Goal: Check status: Check status

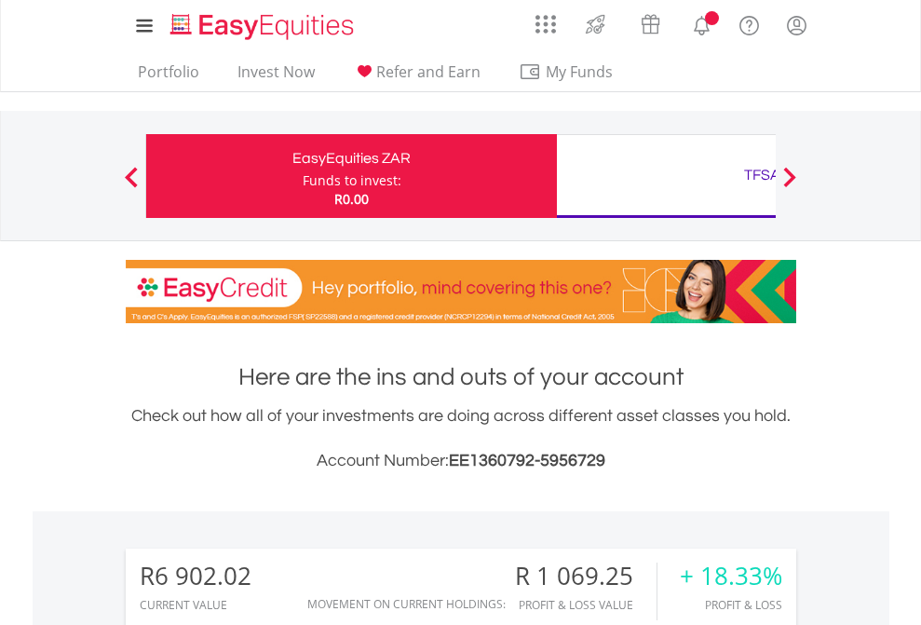
scroll to position [179, 292]
click at [303, 176] on div "Funds to invest:" at bounding box center [352, 180] width 99 height 19
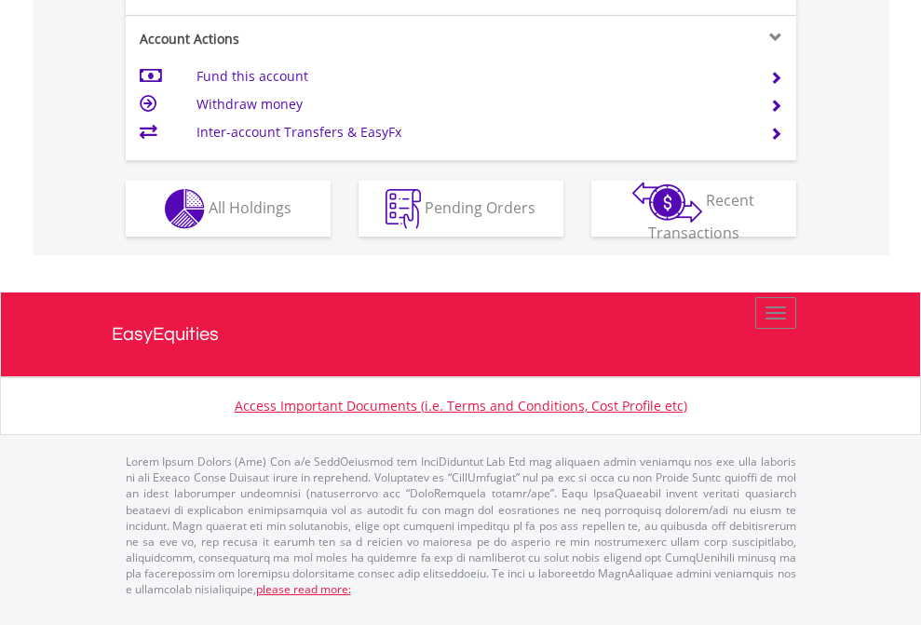
scroll to position [1748, 0]
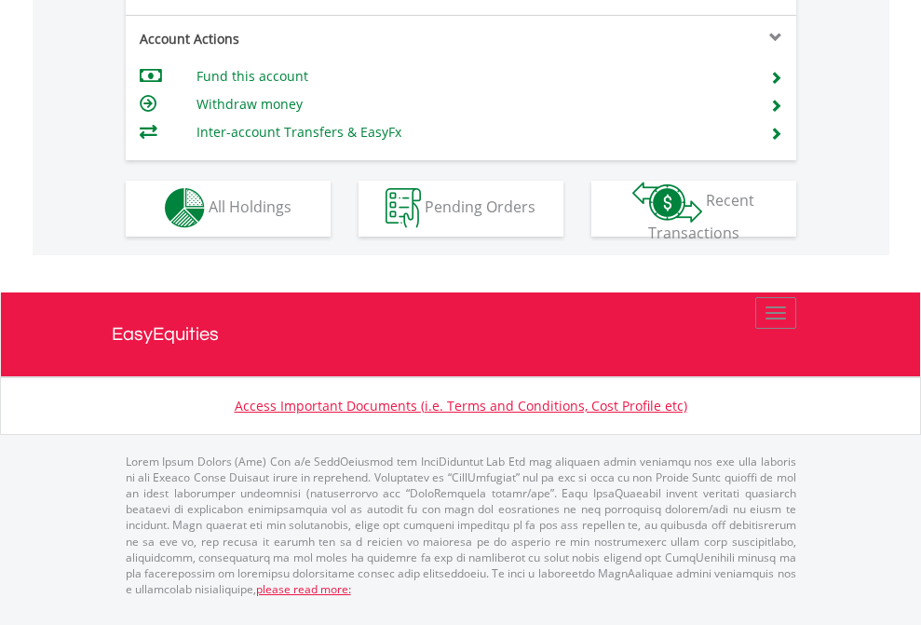
scroll to position [1741, 0]
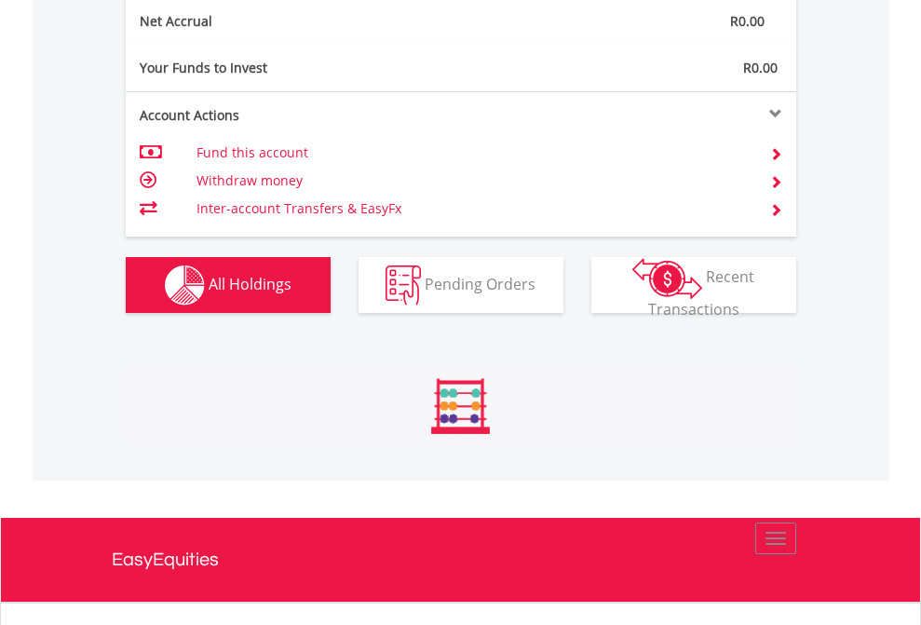
scroll to position [2108, 0]
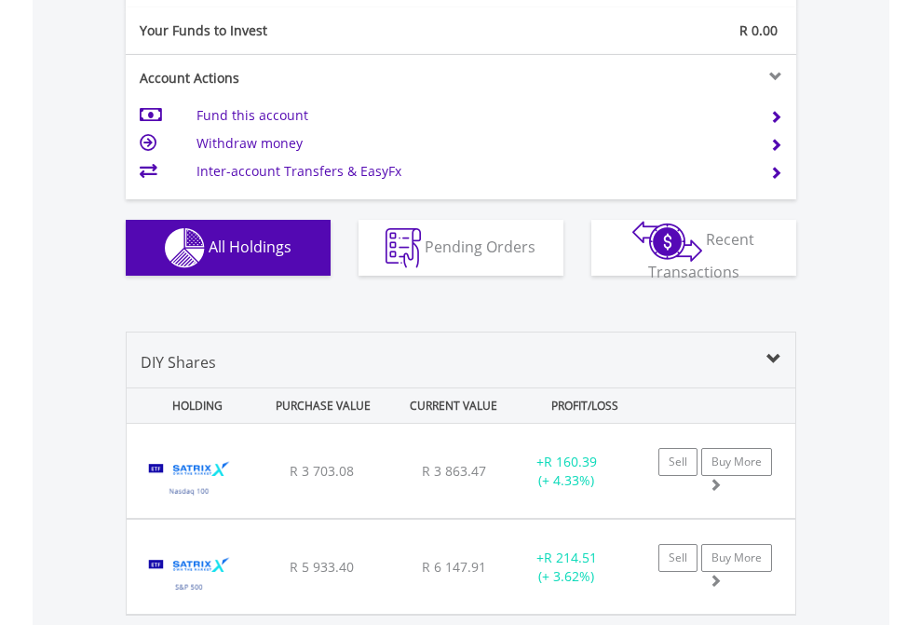
scroll to position [2071, 0]
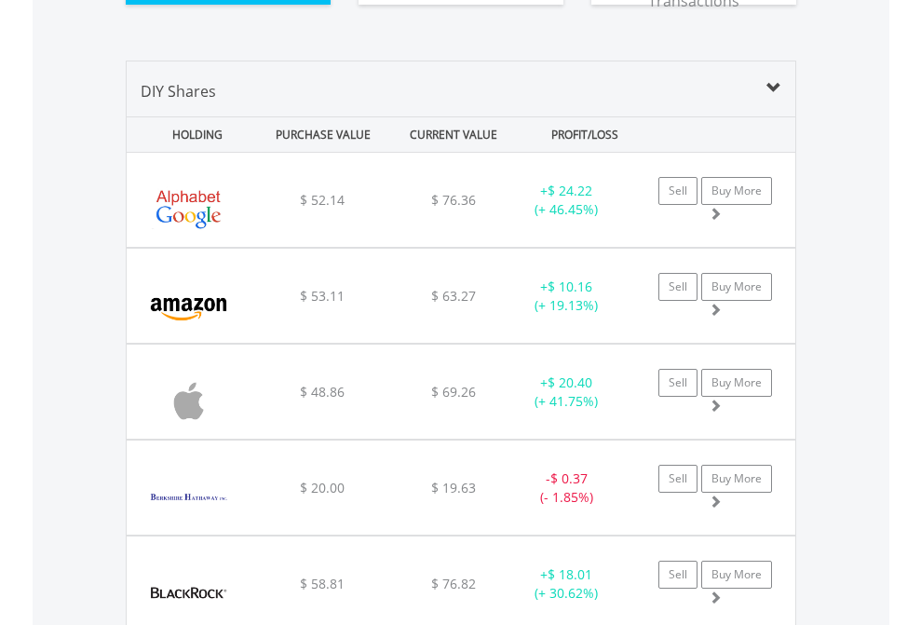
scroll to position [2108, 0]
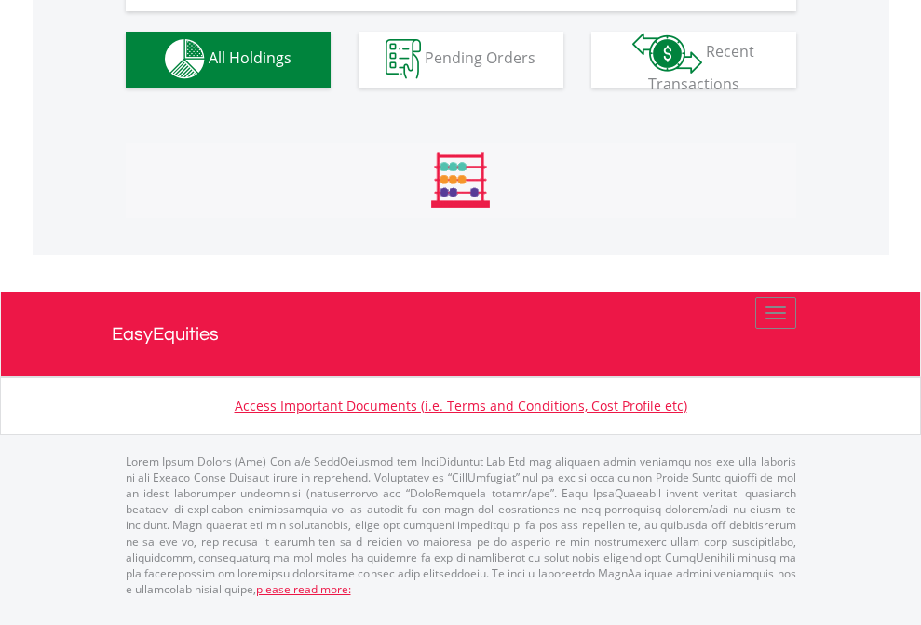
scroll to position [1844, 0]
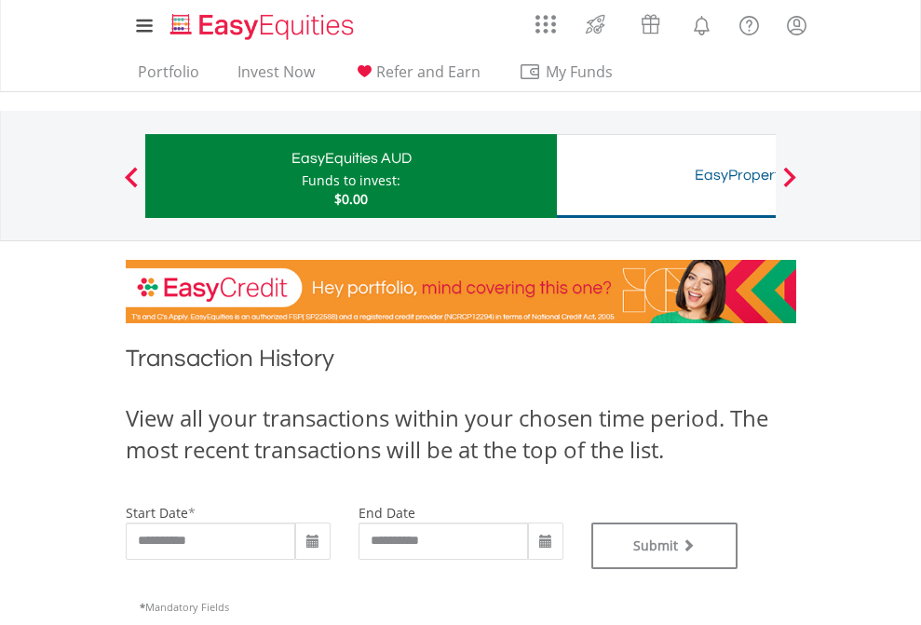
type input "**********"
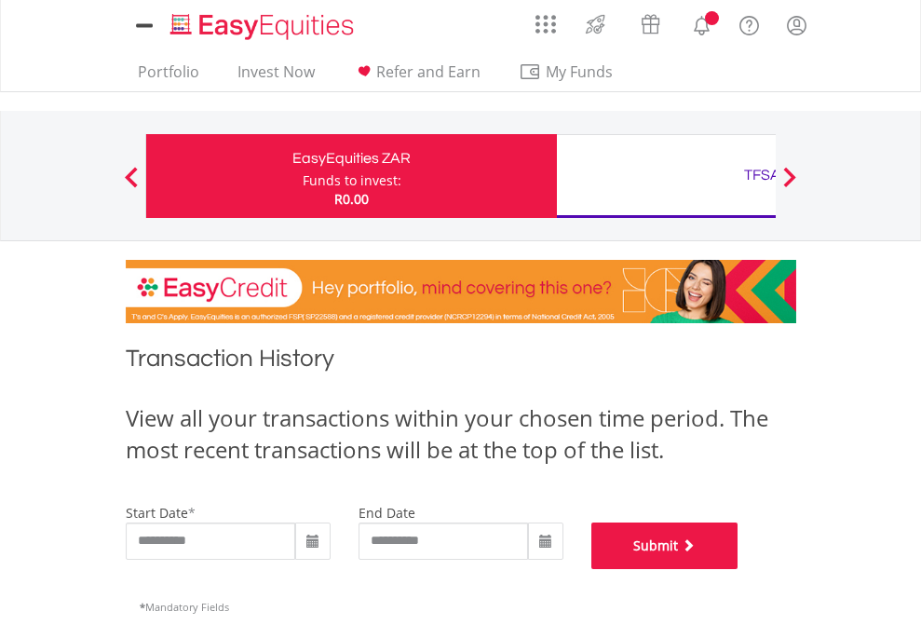
click at [738, 569] on button "Submit" at bounding box center [664, 545] width 147 height 47
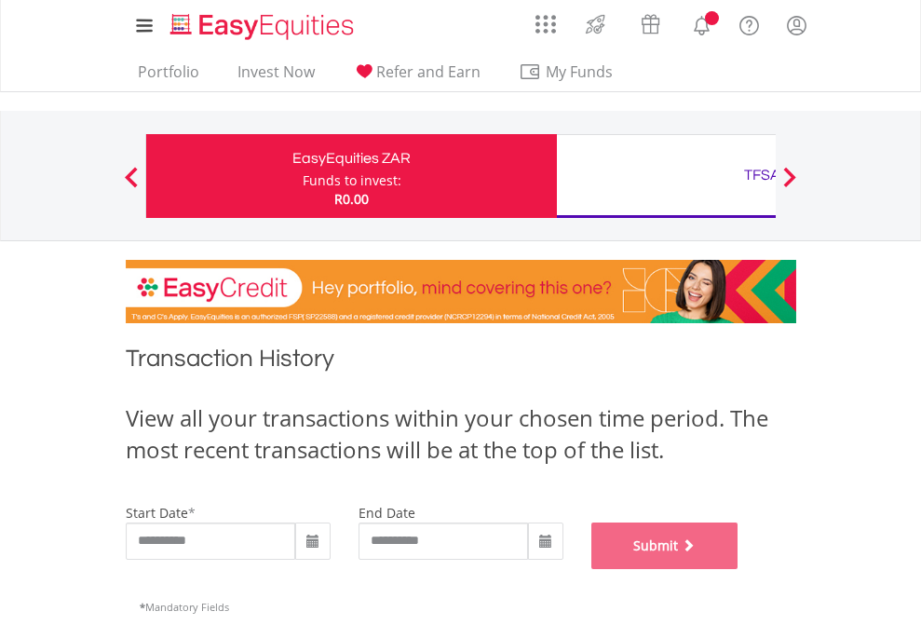
scroll to position [755, 0]
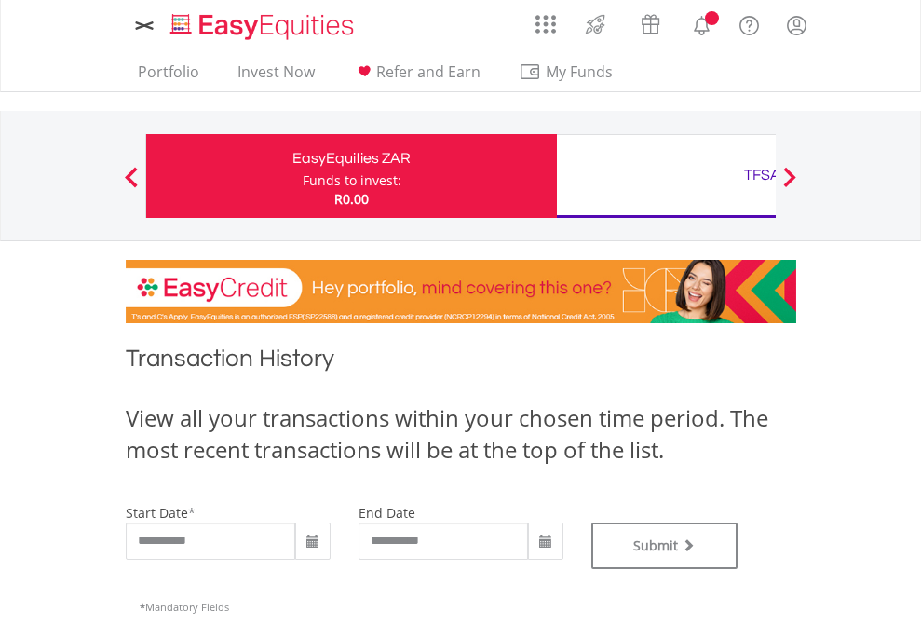
click at [666, 176] on div "TFSA" at bounding box center [762, 175] width 388 height 26
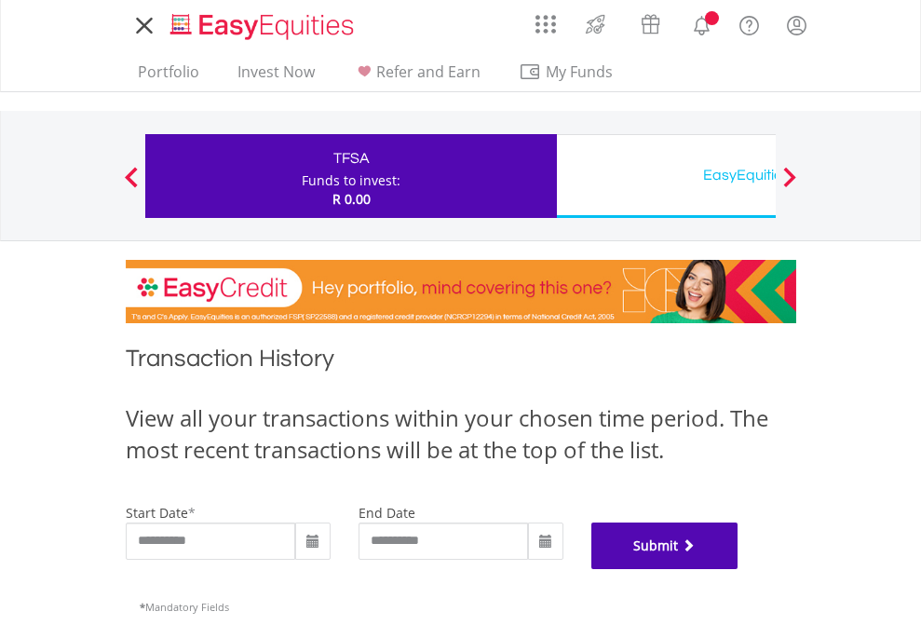
click at [738, 569] on button "Submit" at bounding box center [664, 545] width 147 height 47
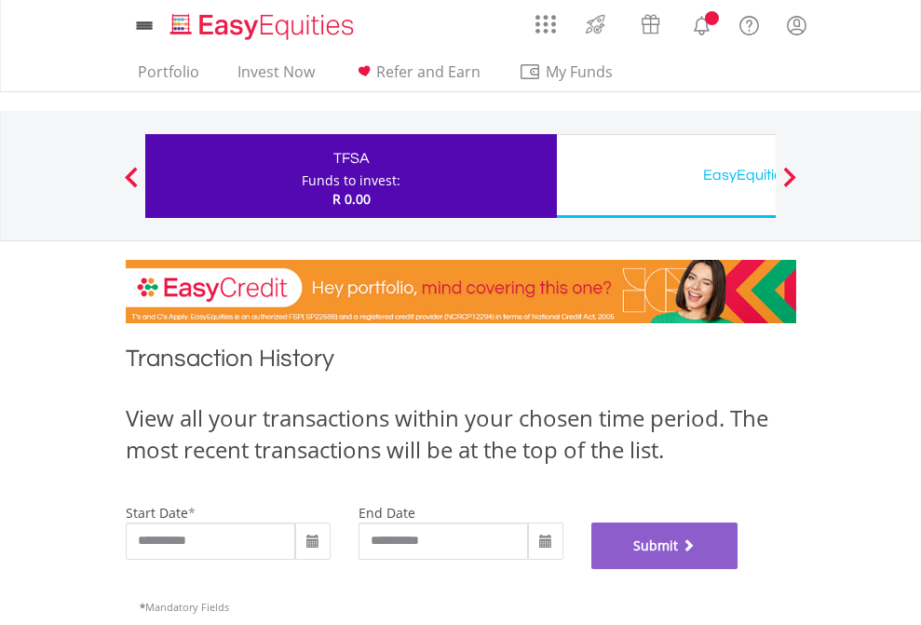
scroll to position [755, 0]
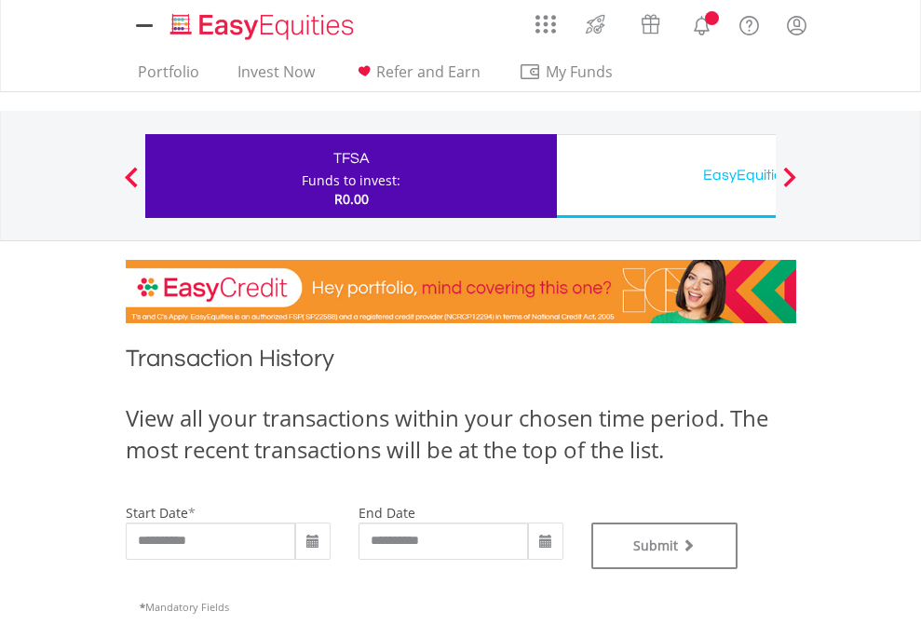
click at [666, 176] on div "EasyEquities USD" at bounding box center [762, 175] width 388 height 26
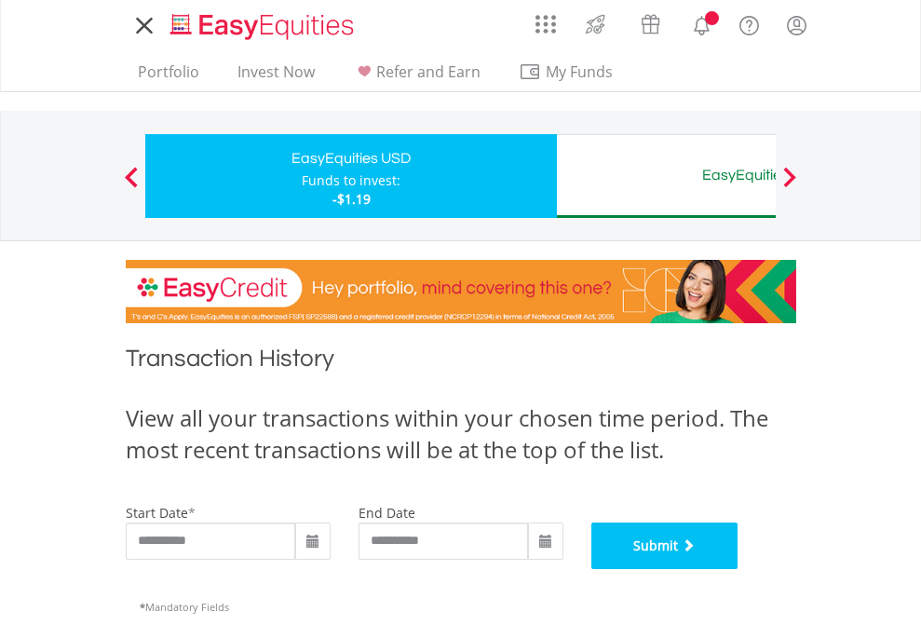
click at [738, 569] on button "Submit" at bounding box center [664, 545] width 147 height 47
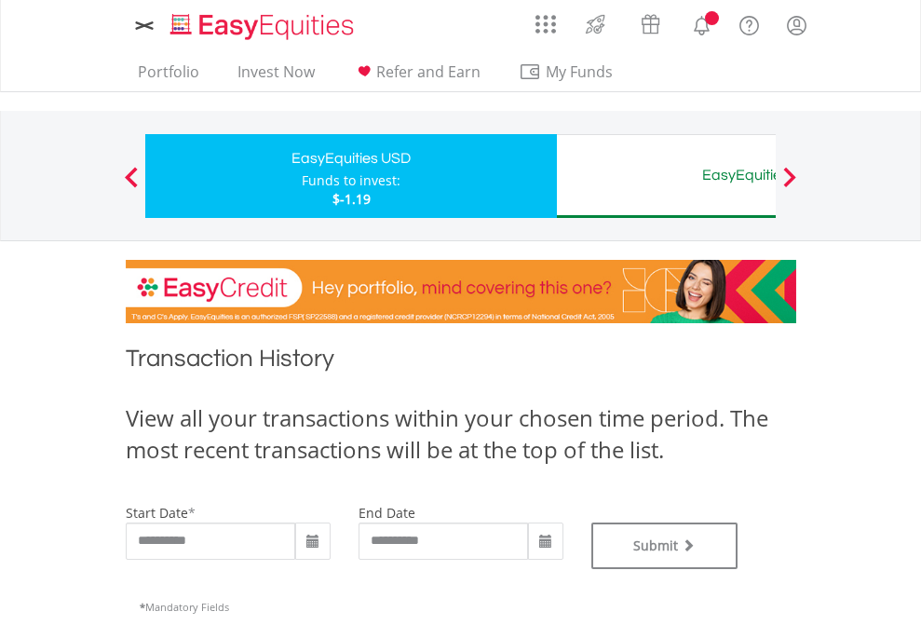
click at [666, 176] on div "EasyEquities AUD" at bounding box center [762, 175] width 388 height 26
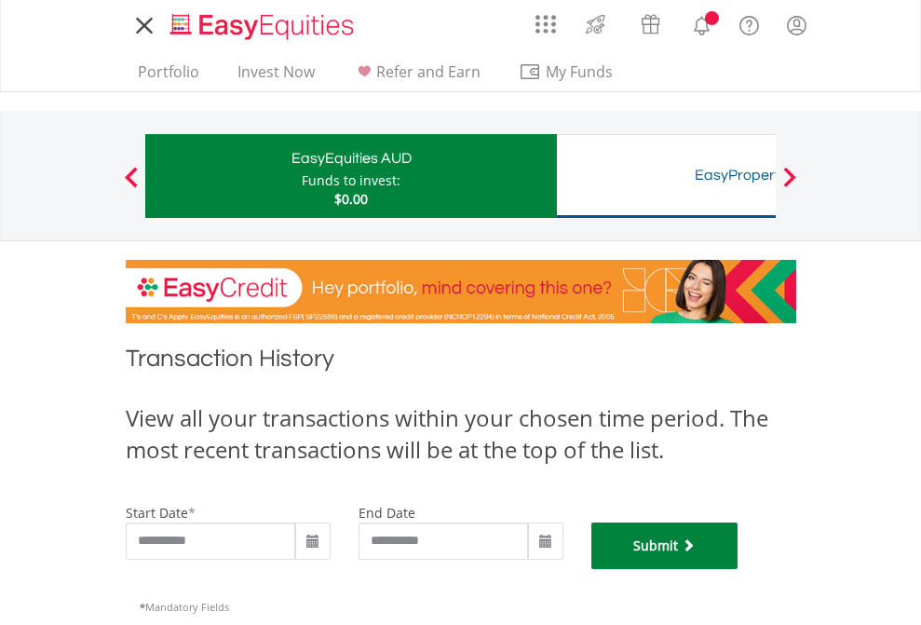
click at [738, 569] on button "Submit" at bounding box center [664, 545] width 147 height 47
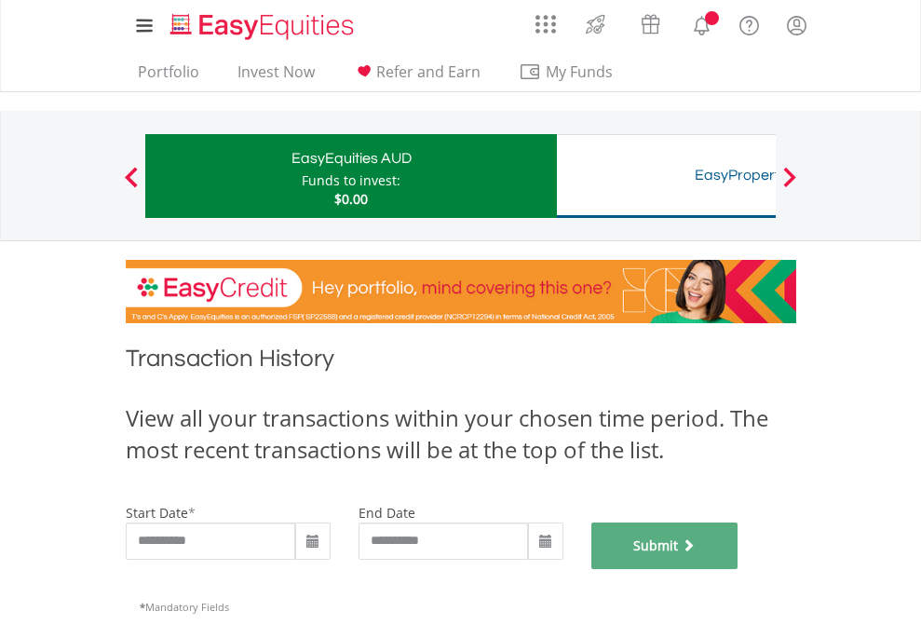
scroll to position [755, 0]
